Goal: Task Accomplishment & Management: Use online tool/utility

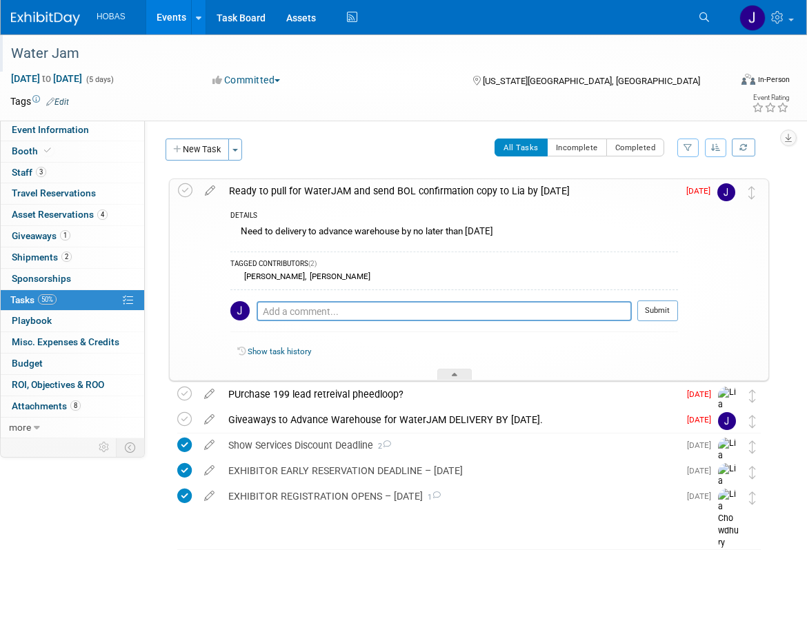
click at [467, 56] on div "Water Jam" at bounding box center [360, 53] width 708 height 25
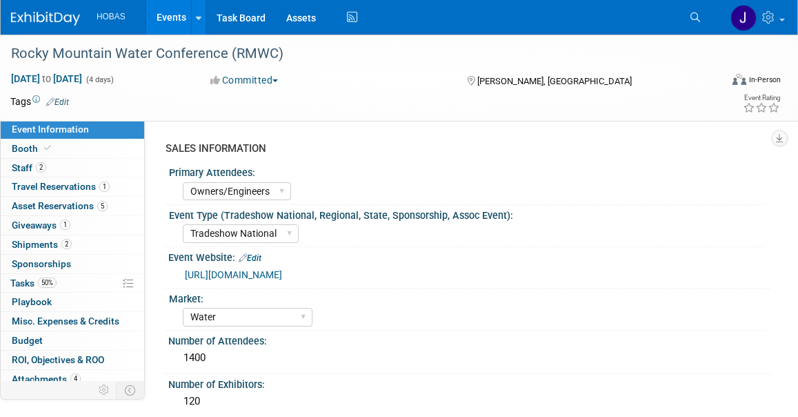
select select "Owners/Engineers"
select select "Tradeshow National"
select select "Water"
select select "Exhibiting"
select select "Owners/Engineers"
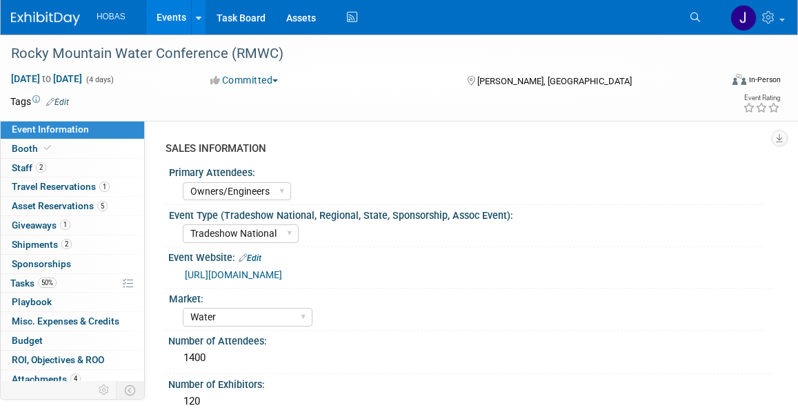
select select "Tradeshow National"
select select "Water"
select select "Exhibiting"
select select "Owners/Engineers"
select select "Tradeshow National"
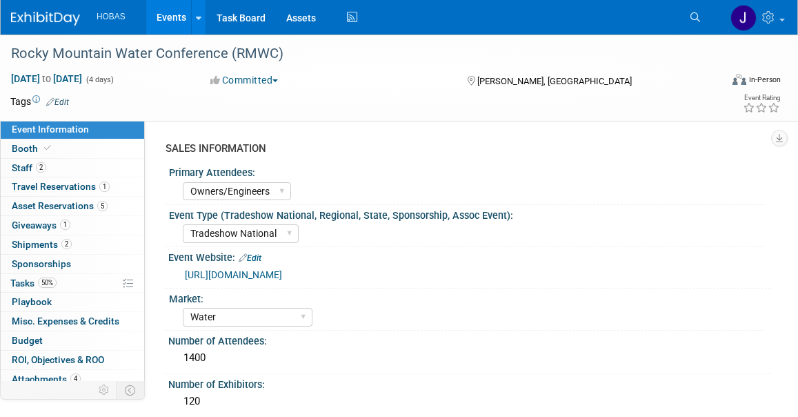
select select "Water"
select select "Exhibiting"
